Goal: Navigation & Orientation: Find specific page/section

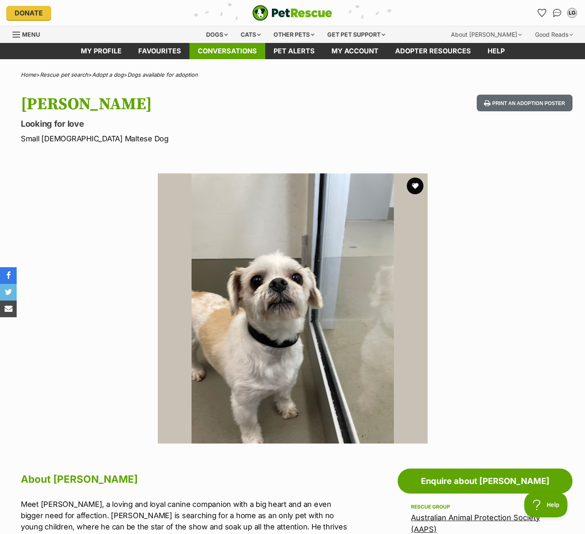
click at [214, 49] on link "Conversations" at bounding box center [228, 51] width 76 height 16
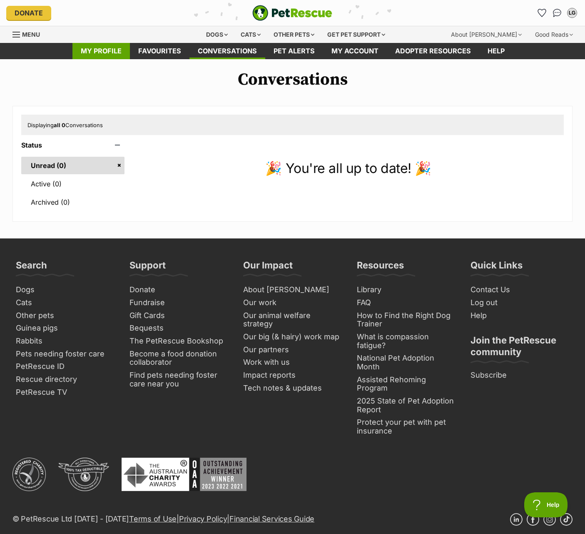
click at [109, 55] on link "My profile" at bounding box center [100, 51] width 57 height 16
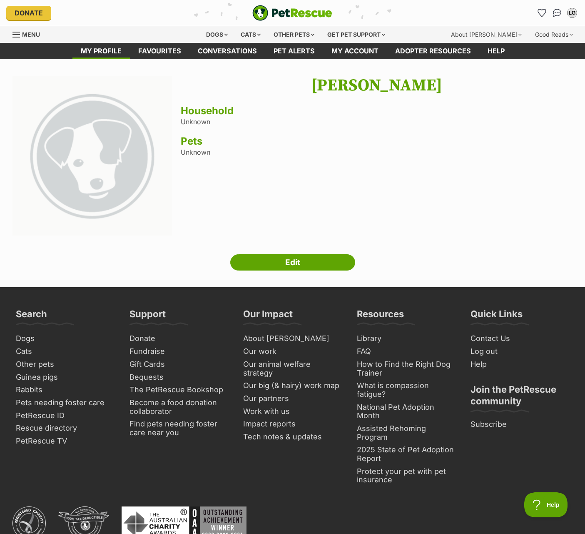
drag, startPoint x: 405, startPoint y: 90, endPoint x: 466, endPoint y: 92, distance: 61.3
click at [466, 92] on h1 "[PERSON_NAME]" at bounding box center [377, 85] width 392 height 19
click at [502, 50] on link "Help" at bounding box center [497, 51] width 34 height 16
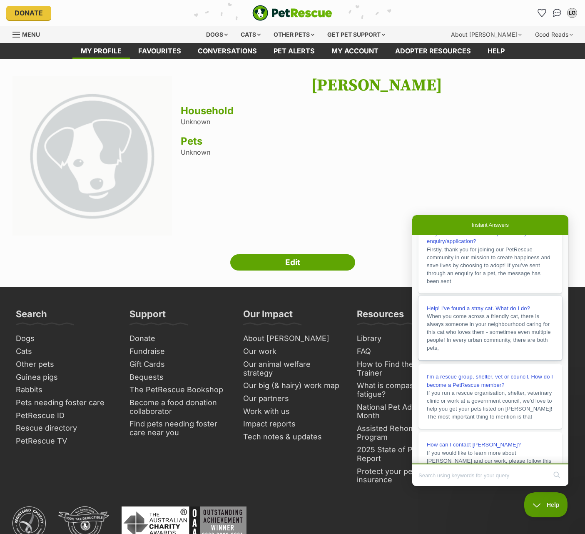
scroll to position [144, 0]
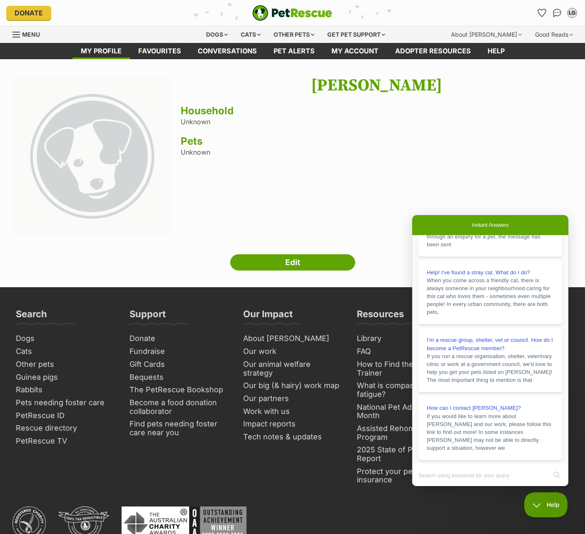
click at [494, 169] on div "Lorraine Grant Household Unknown Pets Unknown" at bounding box center [377, 157] width 392 height 162
click at [541, 34] on div "Good Reads" at bounding box center [555, 34] width 50 height 17
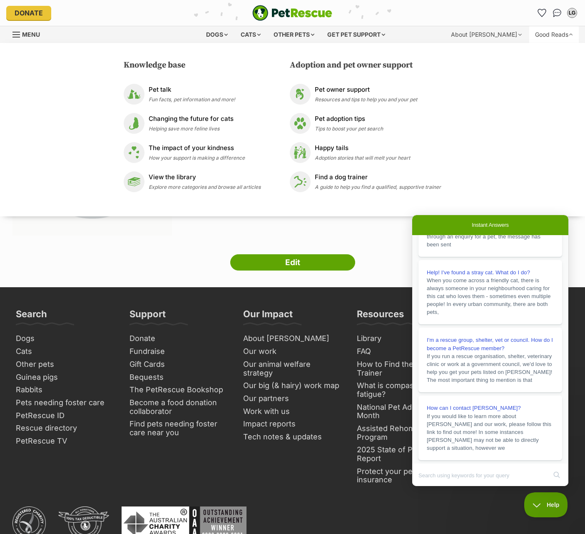
click at [541, 34] on div "Good Reads" at bounding box center [555, 34] width 50 height 17
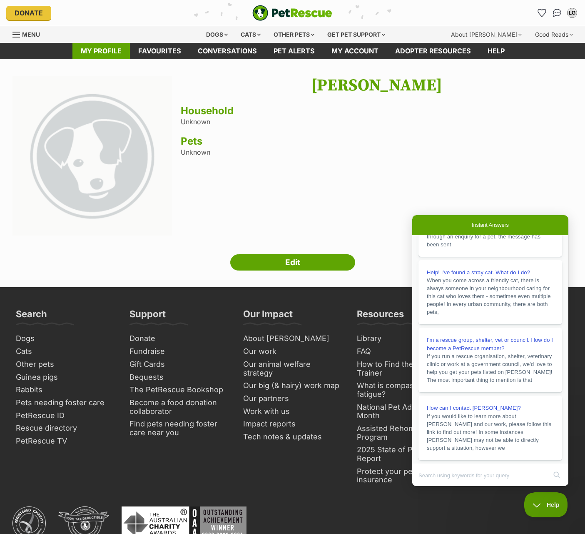
click at [104, 55] on link "My profile" at bounding box center [100, 51] width 57 height 16
